Goal: Information Seeking & Learning: Learn about a topic

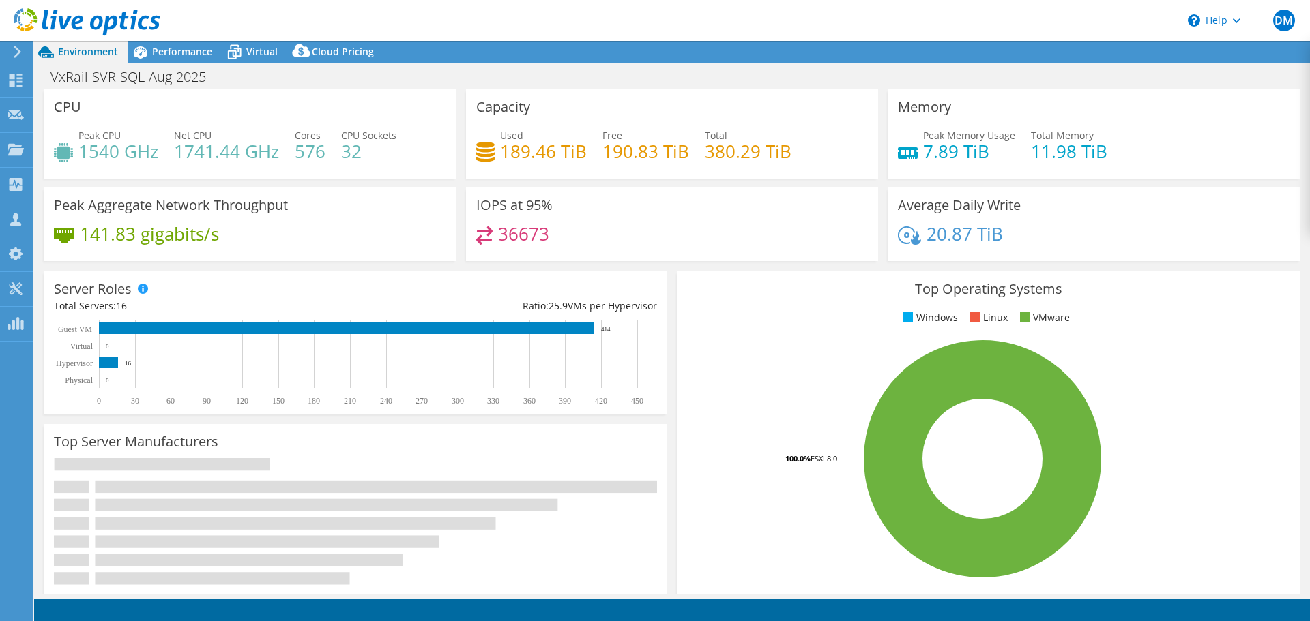
select select "USD"
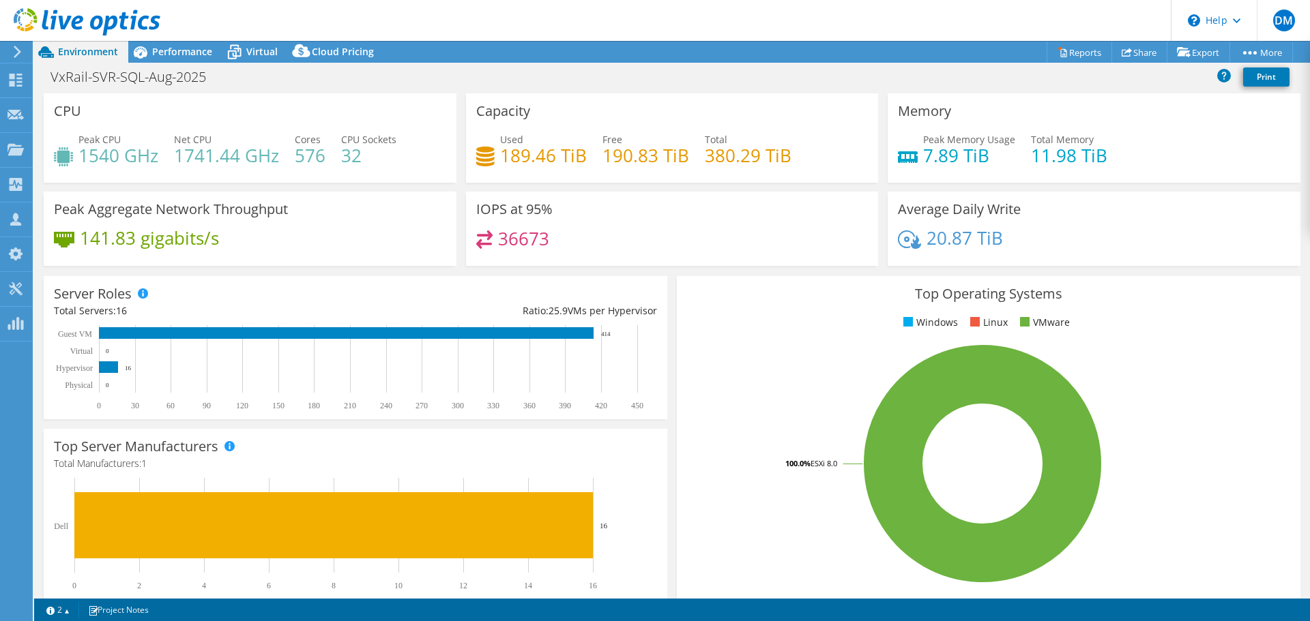
click at [703, 299] on h3 "Top Operating Systems" at bounding box center [988, 294] width 603 height 15
click at [184, 51] on span "Performance" at bounding box center [182, 51] width 60 height 13
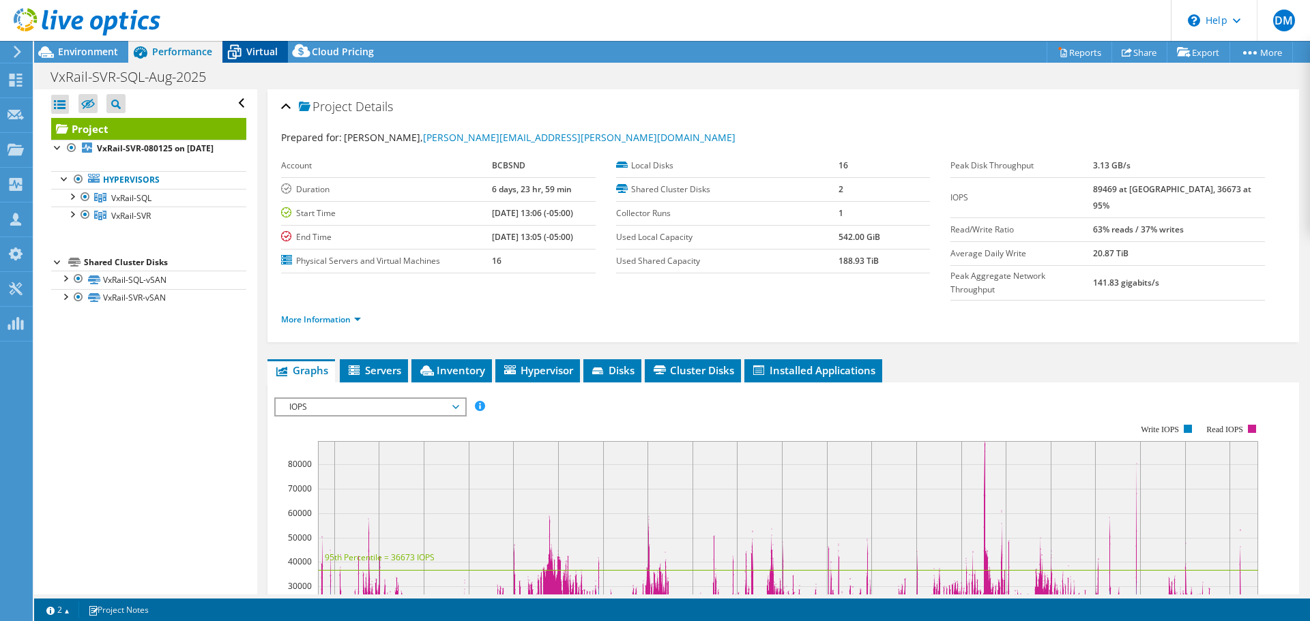
click at [267, 44] on div "Virtual" at bounding box center [254, 52] width 65 height 22
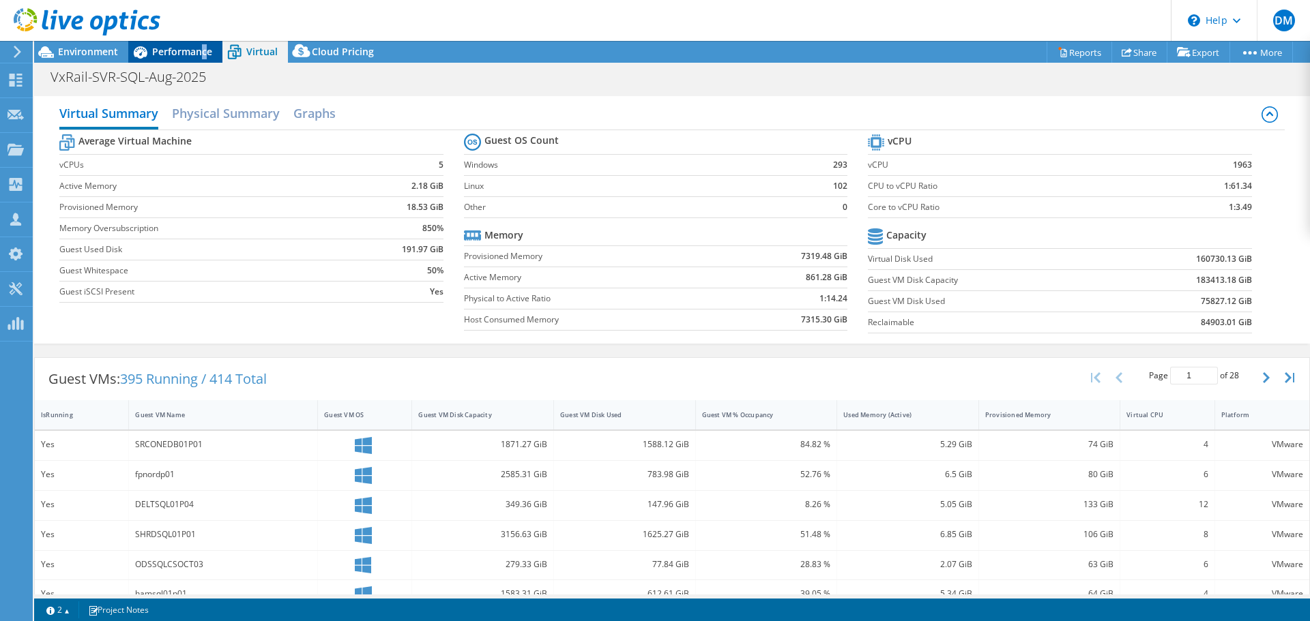
click at [202, 52] on span "Performance" at bounding box center [182, 51] width 60 height 13
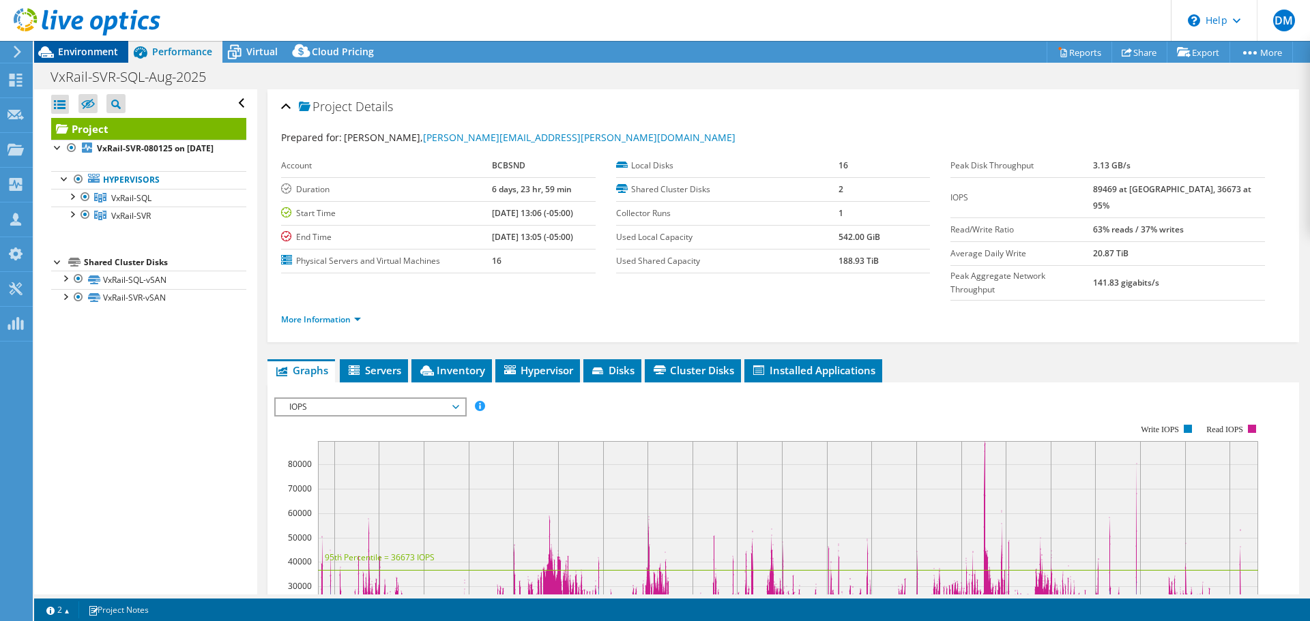
click at [83, 53] on span "Environment" at bounding box center [88, 51] width 60 height 13
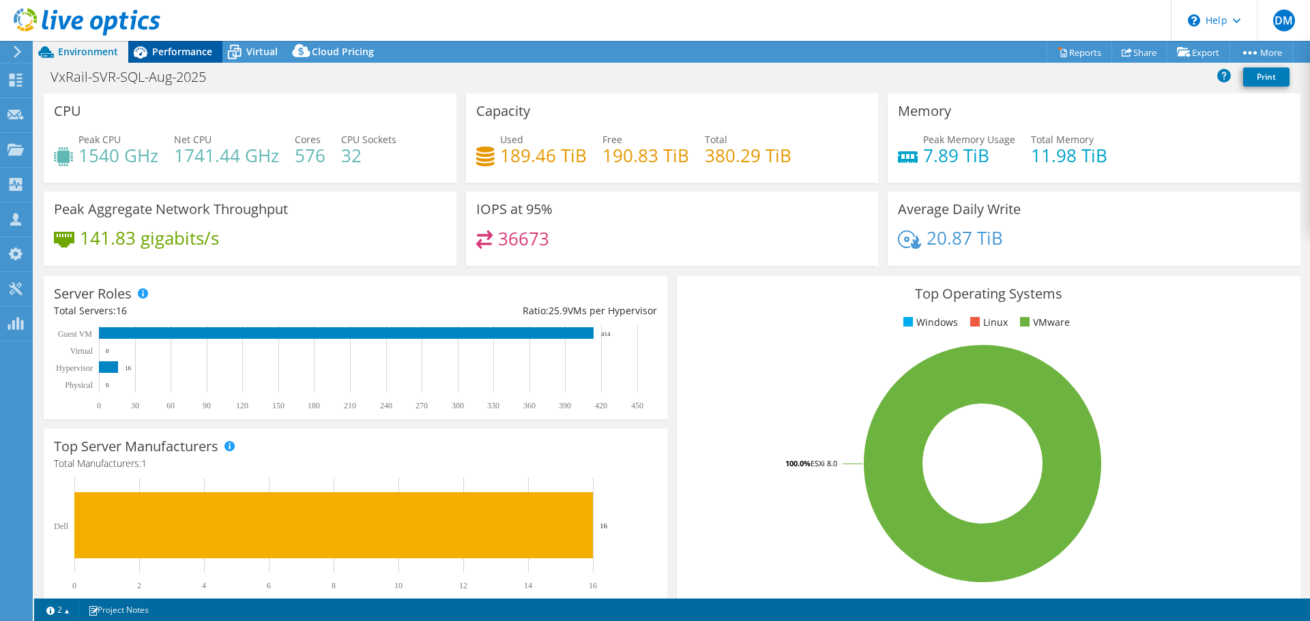
click at [181, 46] on span "Performance" at bounding box center [182, 51] width 60 height 13
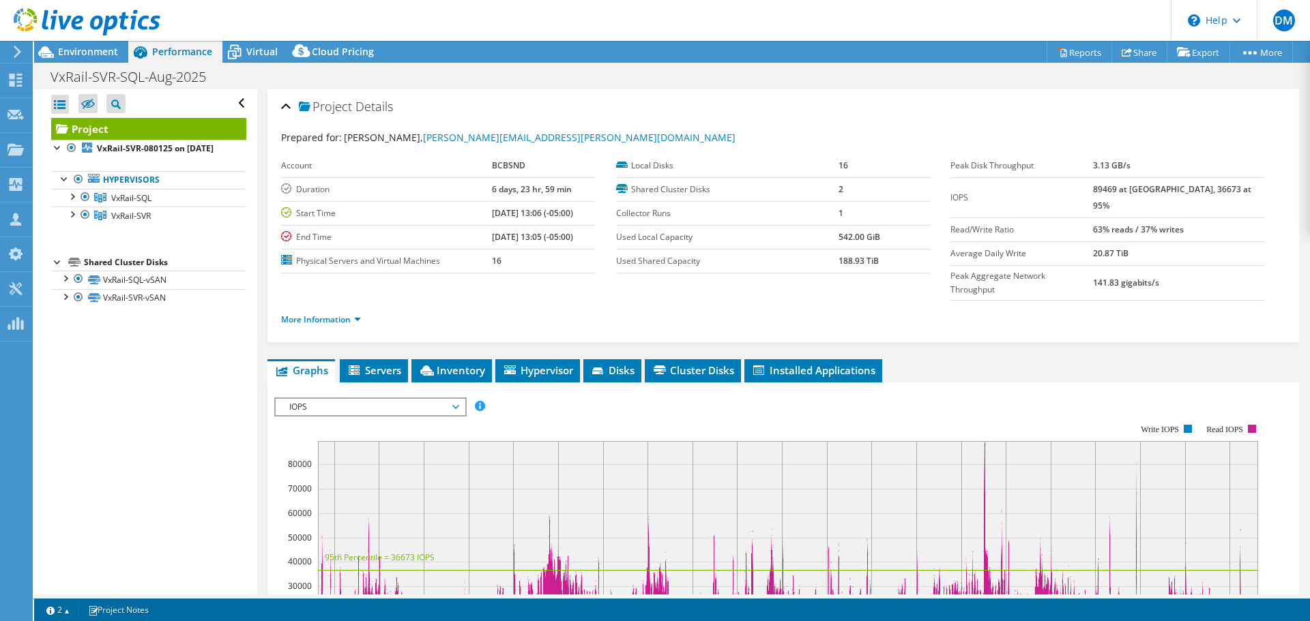
click at [75, 44] on div at bounding box center [80, 23] width 160 height 46
click at [89, 53] on span "Environment" at bounding box center [88, 51] width 60 height 13
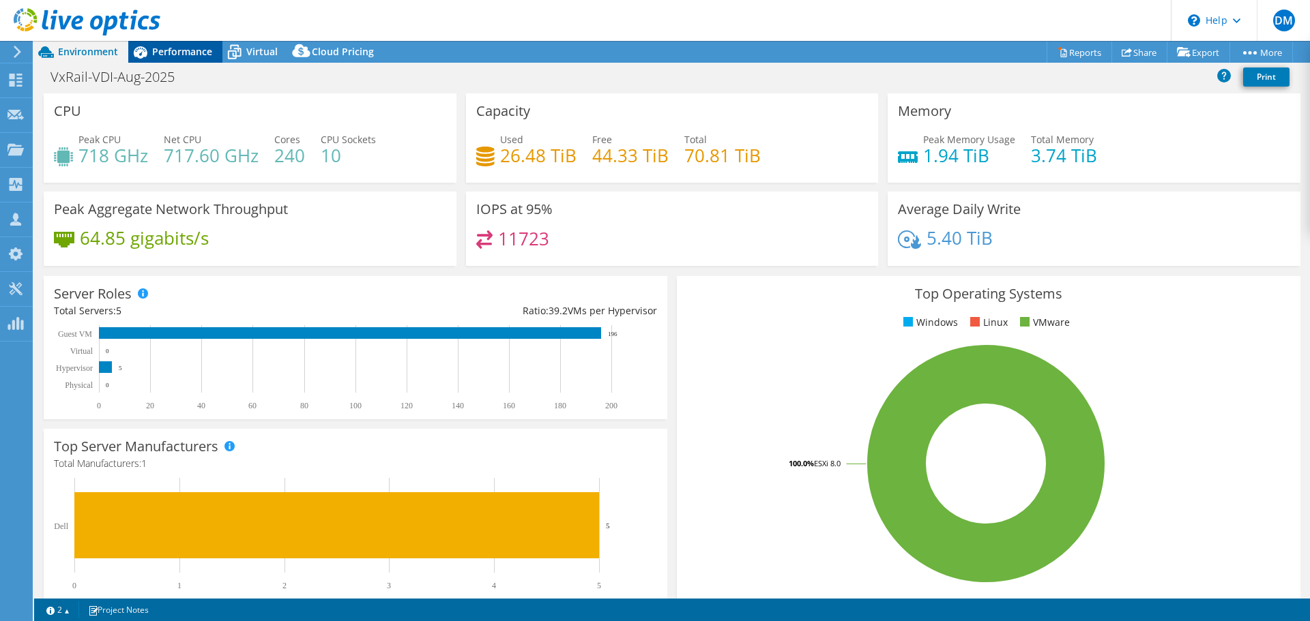
click at [171, 48] on span "Performance" at bounding box center [182, 51] width 60 height 13
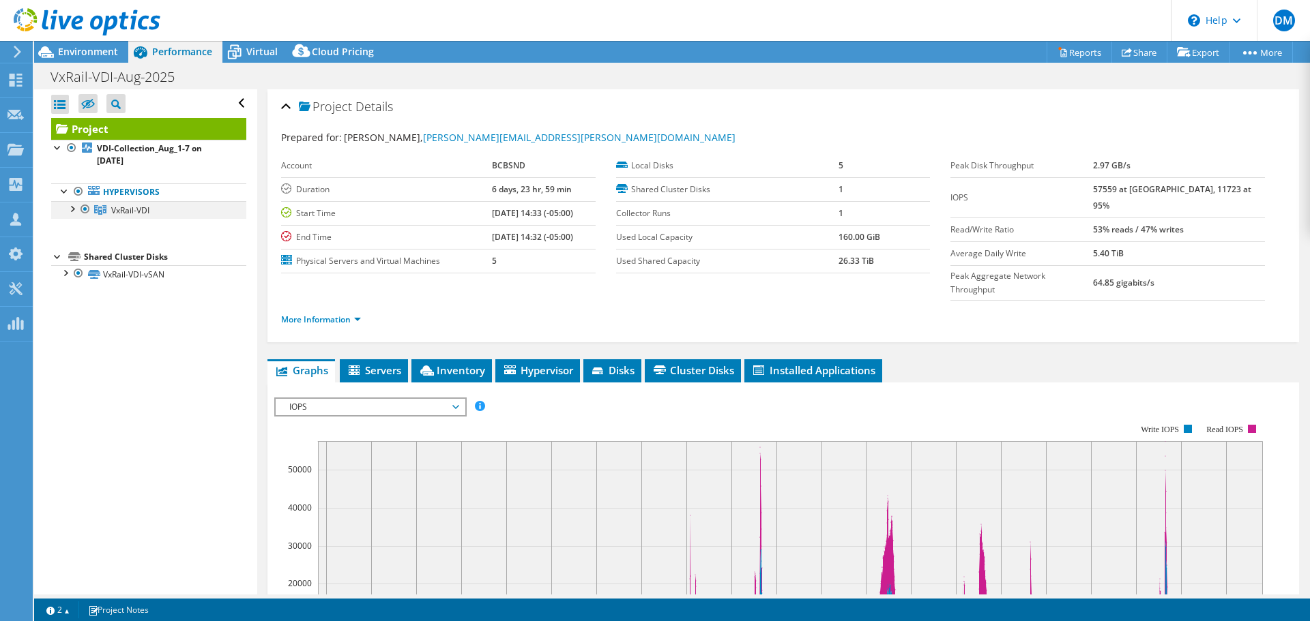
click at [70, 208] on div at bounding box center [72, 208] width 14 height 14
